Goal: Task Accomplishment & Management: Use online tool/utility

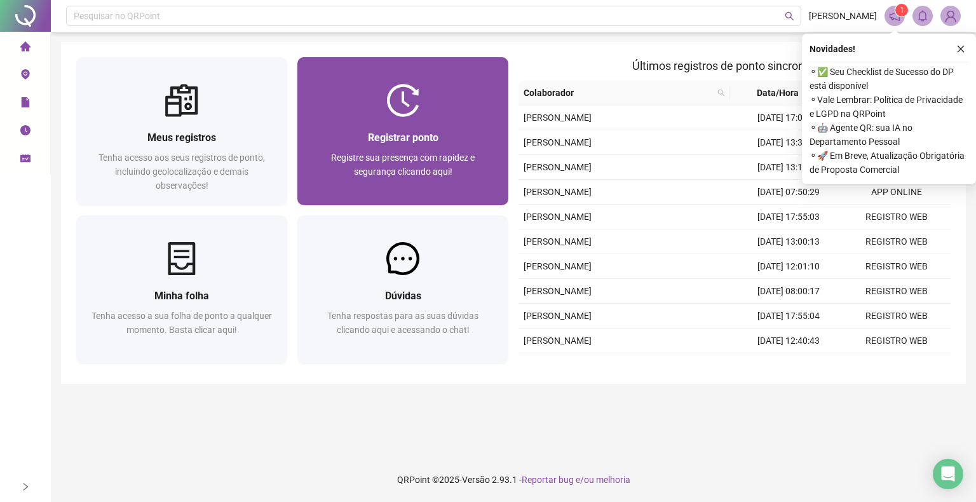
click at [436, 137] on span "Registrar ponto" at bounding box center [403, 138] width 71 height 12
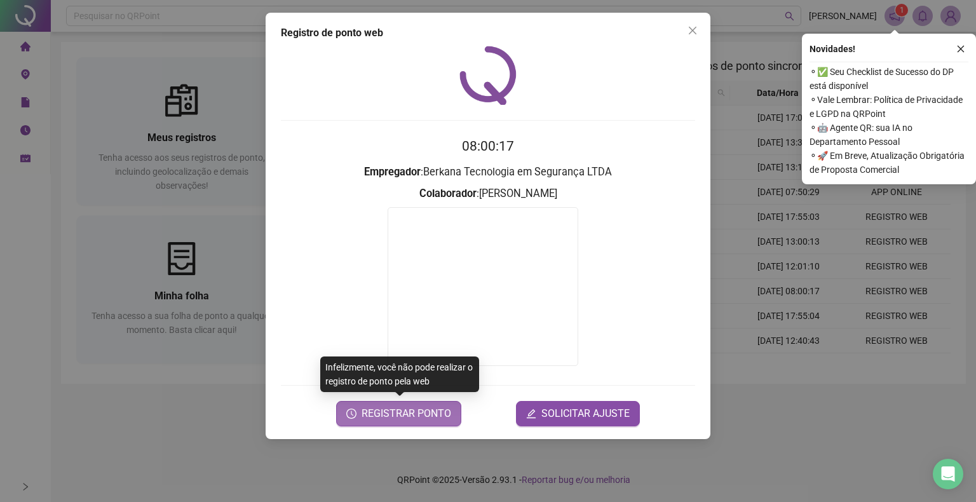
click at [421, 409] on span "REGISTRAR PONTO" at bounding box center [407, 413] width 90 height 15
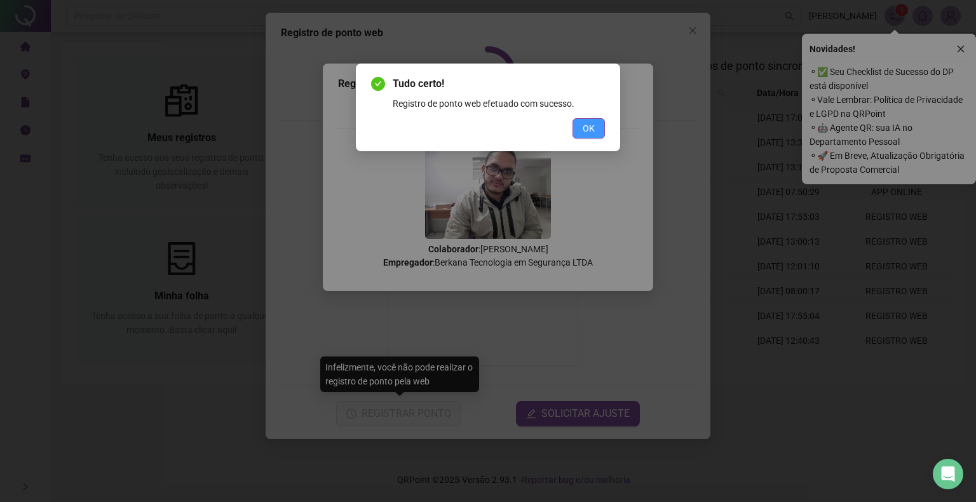
click at [582, 119] on button "OK" at bounding box center [588, 128] width 32 height 20
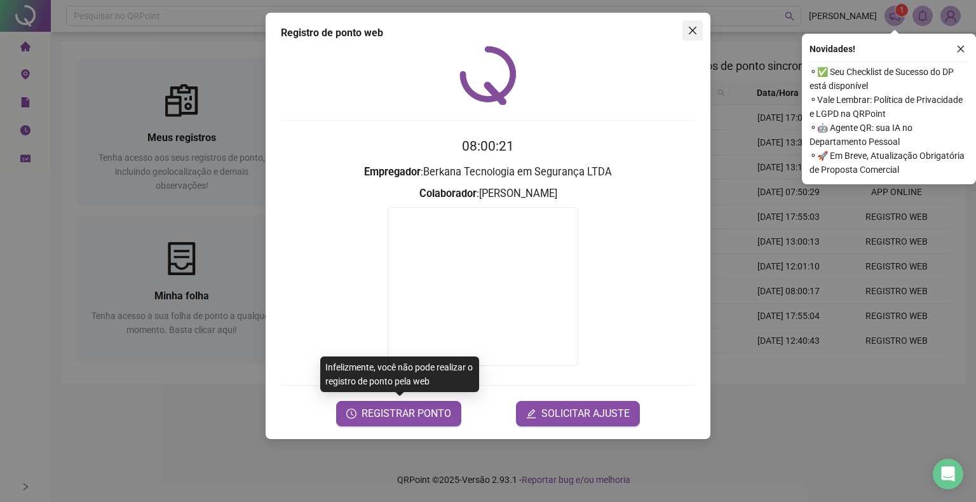
click at [690, 29] on icon "close" at bounding box center [693, 30] width 10 height 10
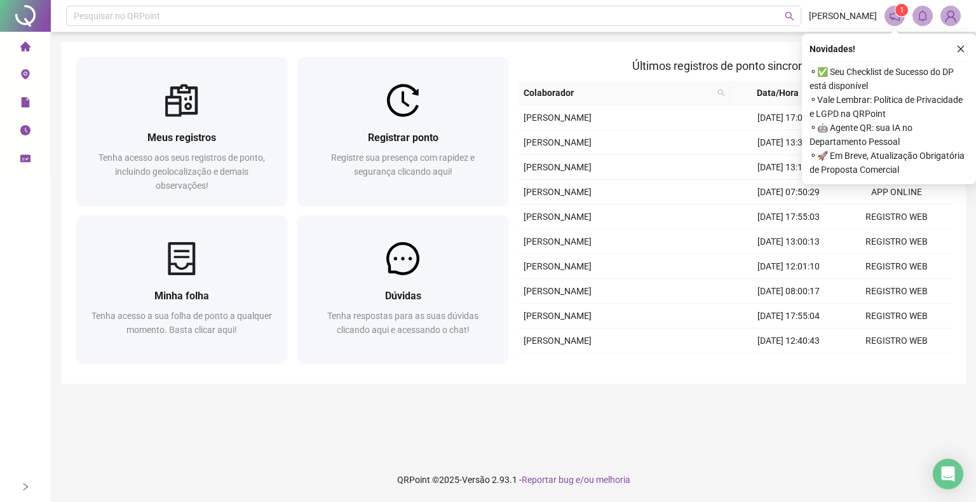
click at [690, 29] on header "Pesquisar no QRPoint RODRIGO ALVES 1" at bounding box center [513, 16] width 925 height 32
click at [961, 47] on icon "close" at bounding box center [960, 48] width 9 height 9
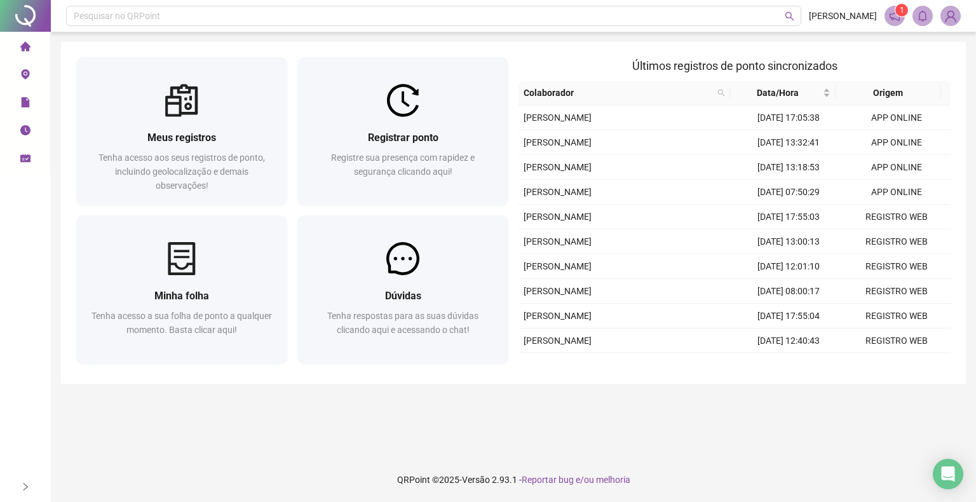
click at [470, 426] on main "Meus registros Tenha acesso aos seus registros de ponto, incluindo geolocalizaç…" at bounding box center [513, 244] width 905 height 405
